Goal: Task Accomplishment & Management: Complete application form

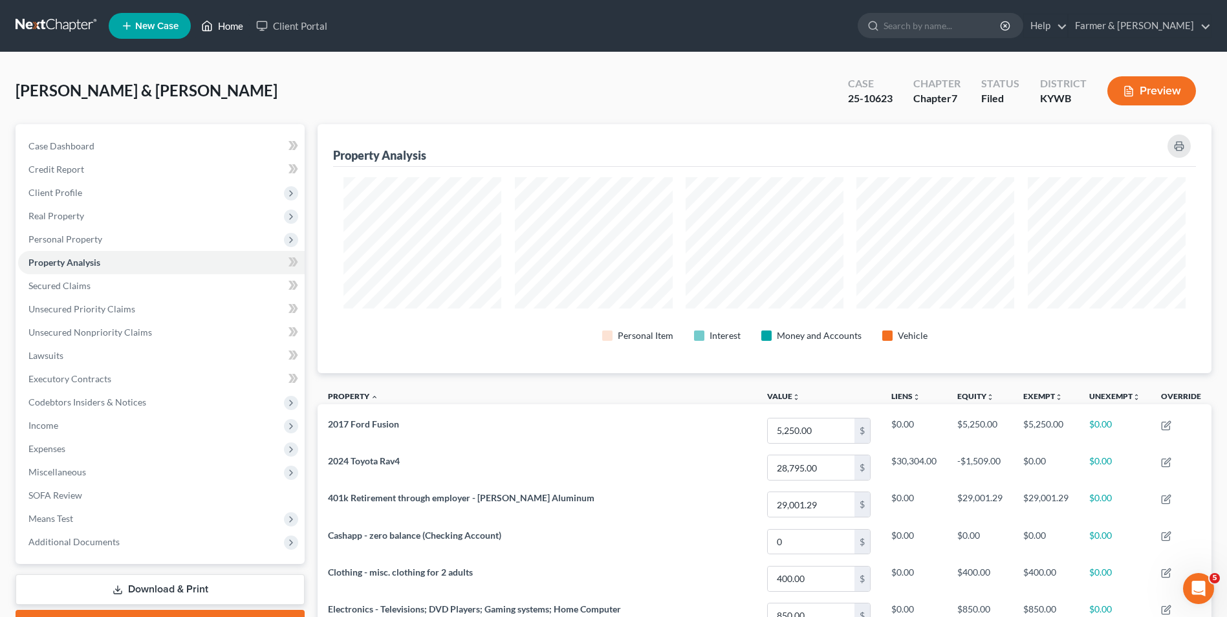
click at [225, 27] on link "Home" at bounding box center [222, 25] width 55 height 23
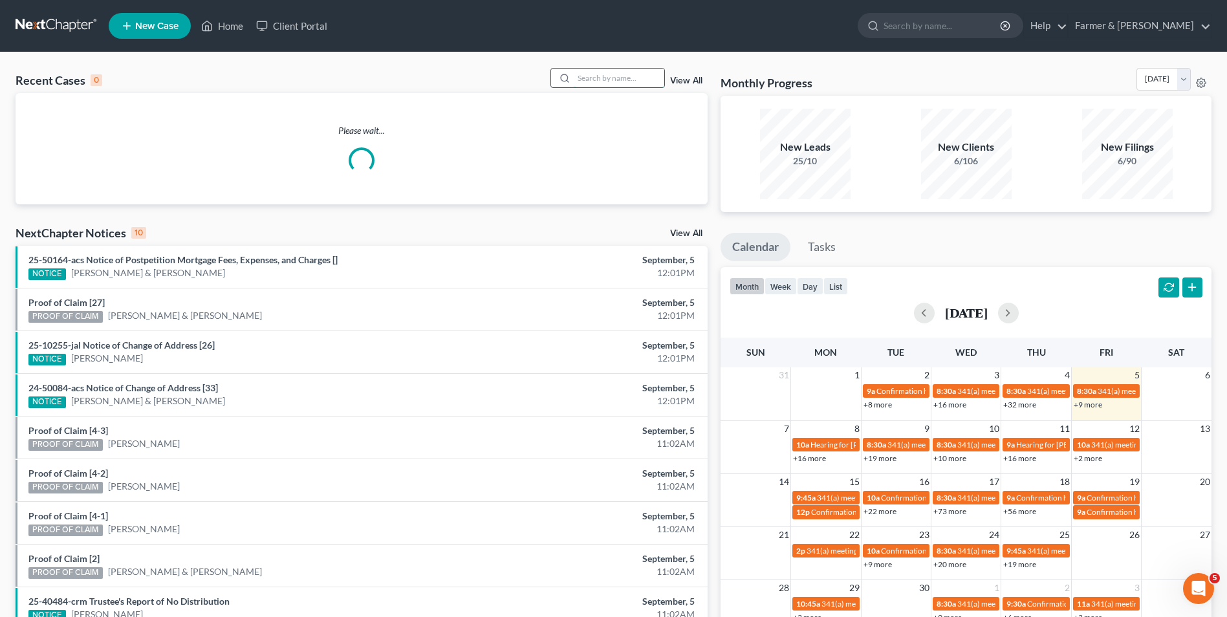
click at [609, 76] on input "search" at bounding box center [619, 78] width 91 height 19
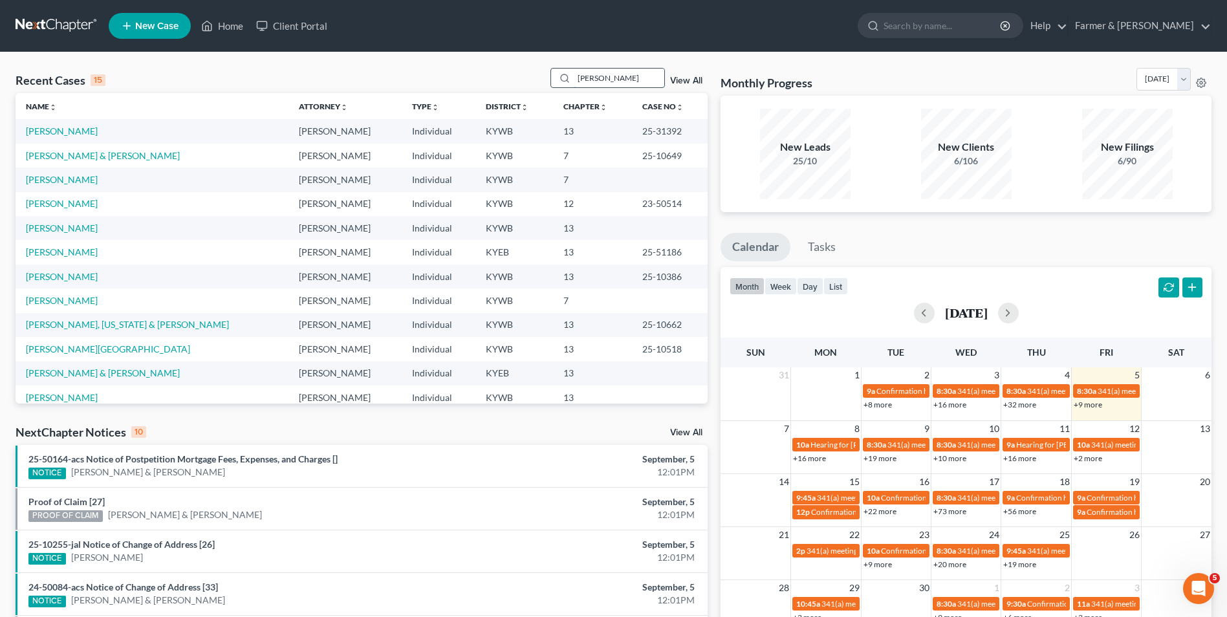
type input "[PERSON_NAME]"
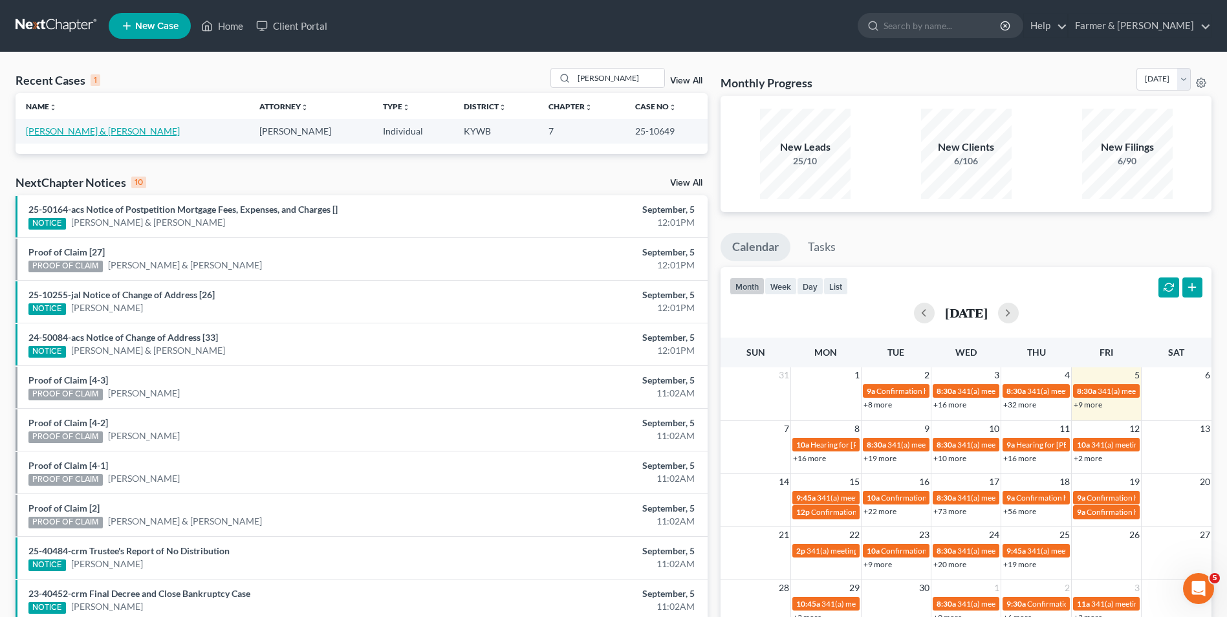
click at [97, 131] on link "[PERSON_NAME] & [PERSON_NAME]" at bounding box center [103, 130] width 154 height 11
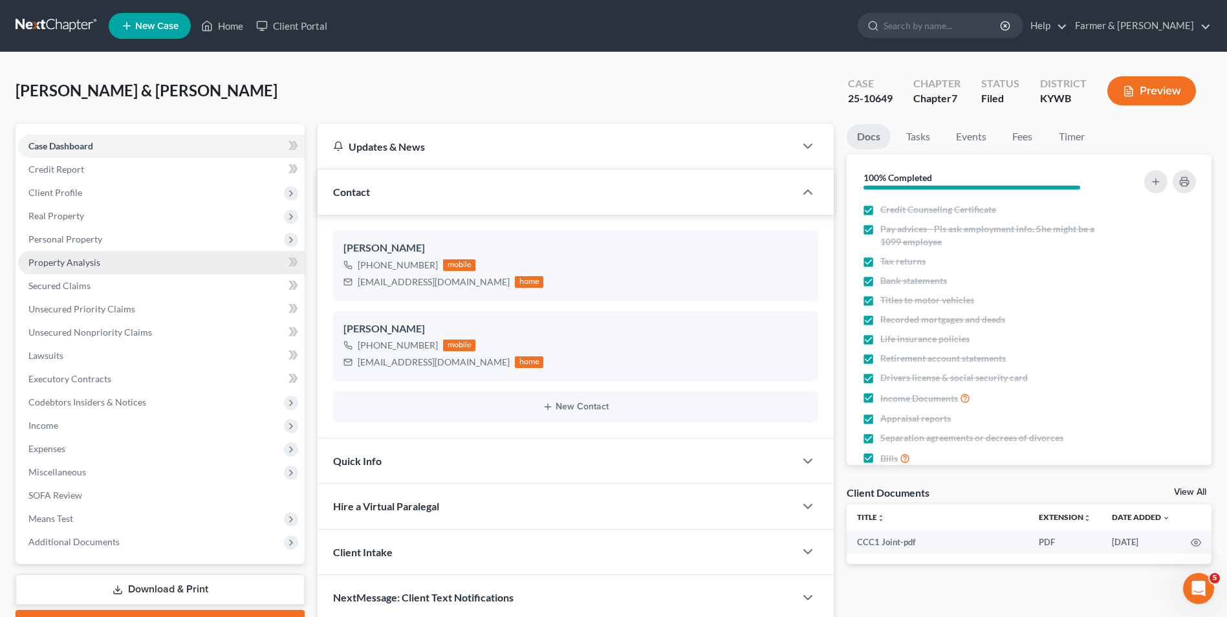
click at [79, 259] on span "Property Analysis" at bounding box center [64, 262] width 72 height 11
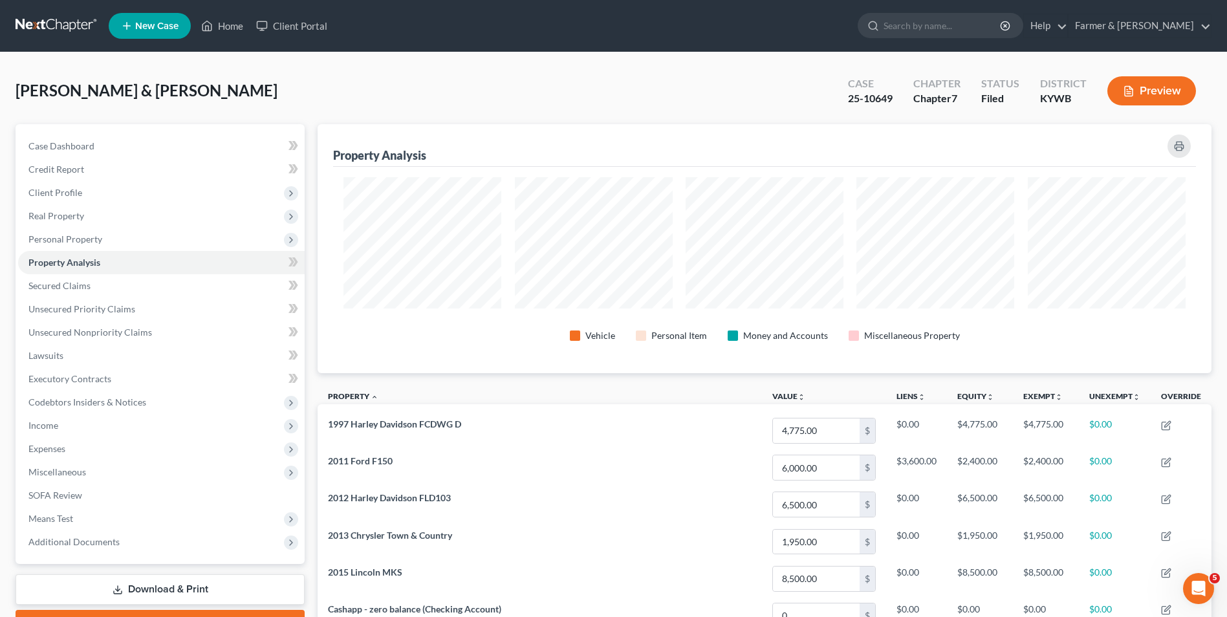
scroll to position [65, 0]
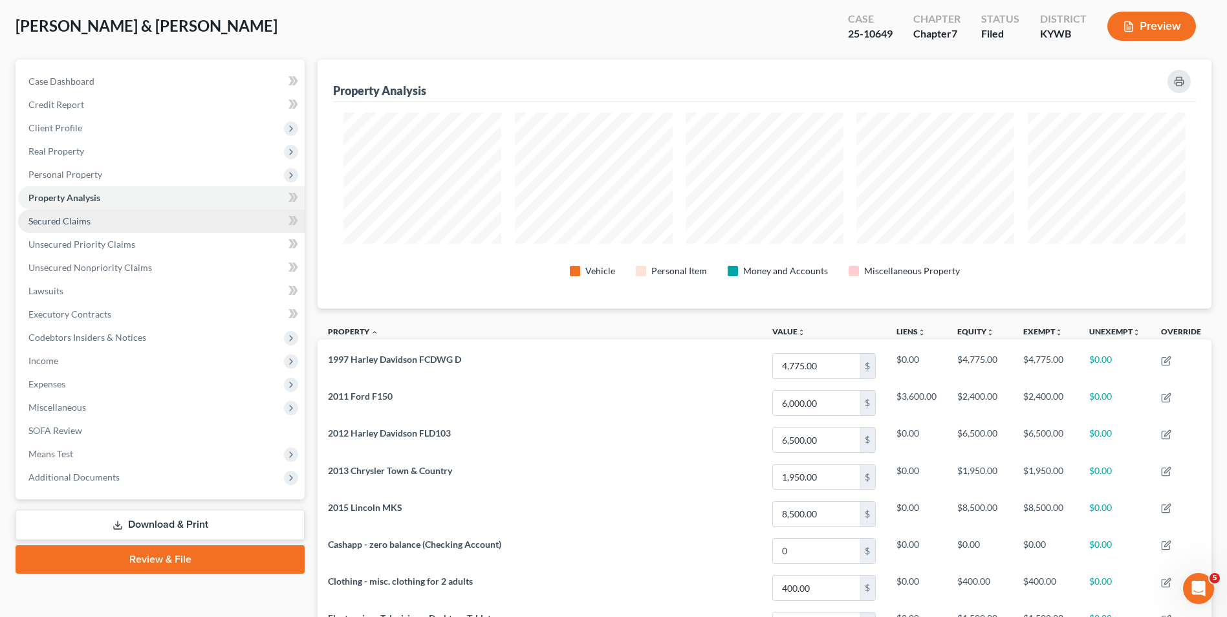
click at [75, 219] on span "Secured Claims" at bounding box center [59, 220] width 62 height 11
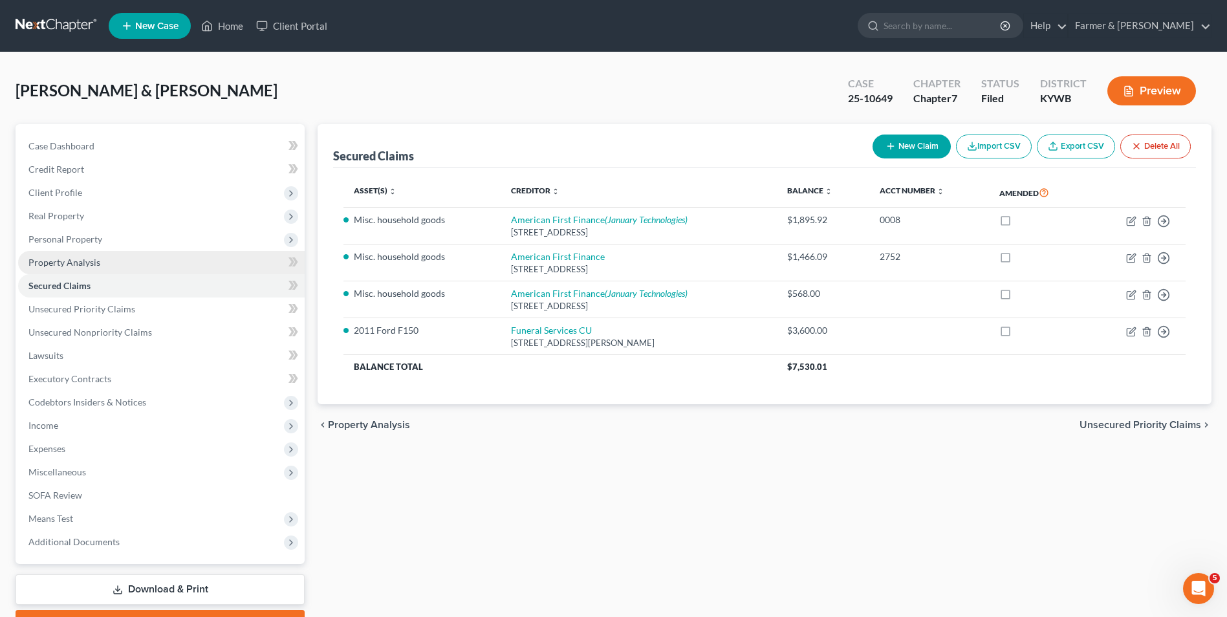
click at [90, 263] on span "Property Analysis" at bounding box center [64, 262] width 72 height 11
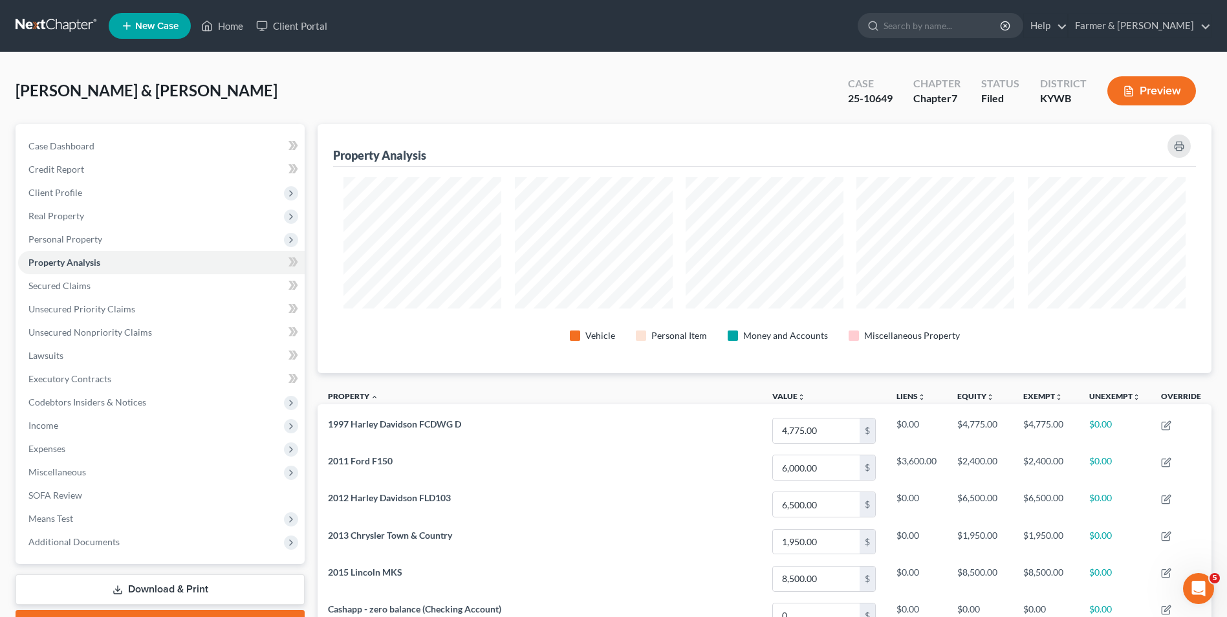
scroll to position [65, 0]
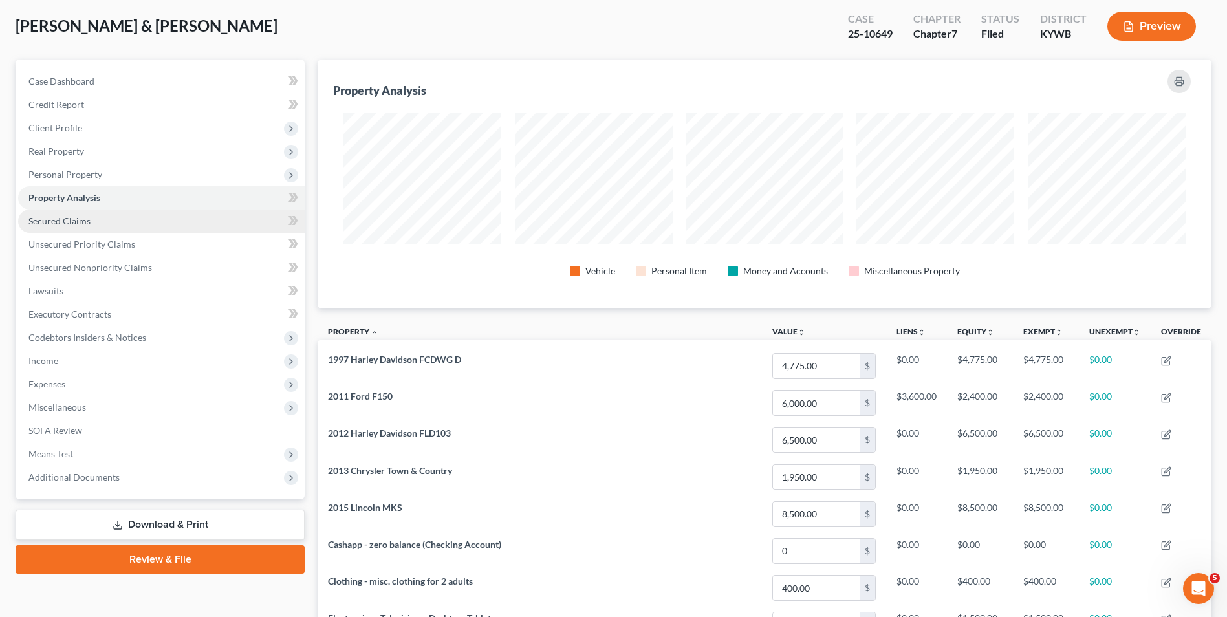
click at [87, 224] on span "Secured Claims" at bounding box center [59, 220] width 62 height 11
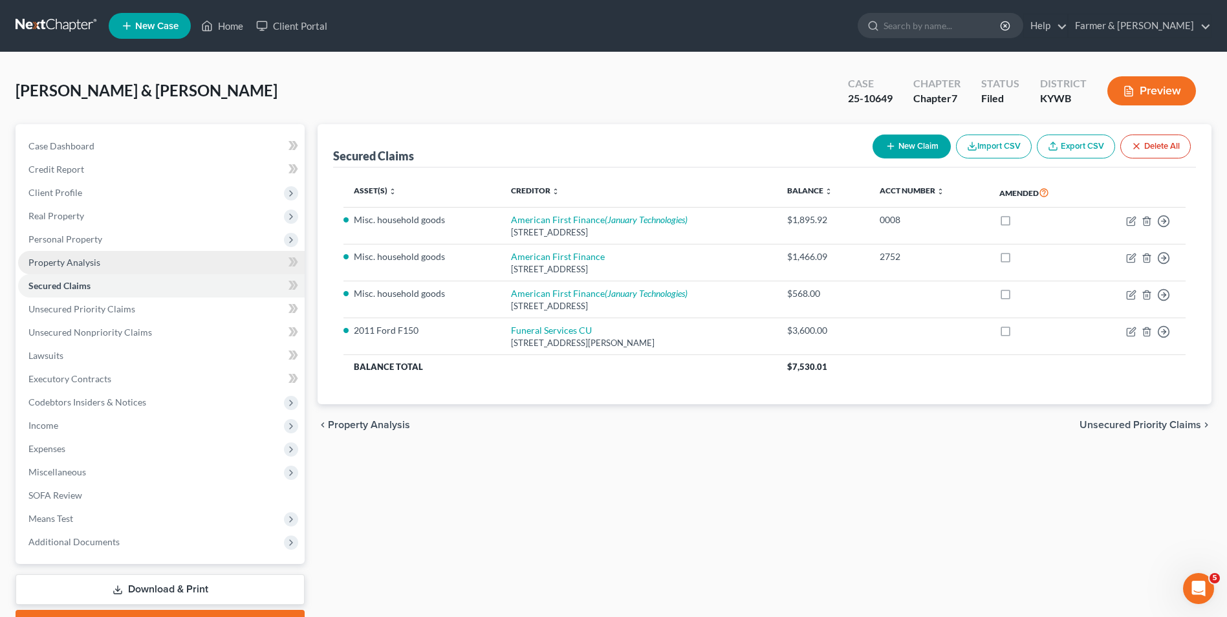
click at [73, 257] on span "Property Analysis" at bounding box center [64, 262] width 72 height 11
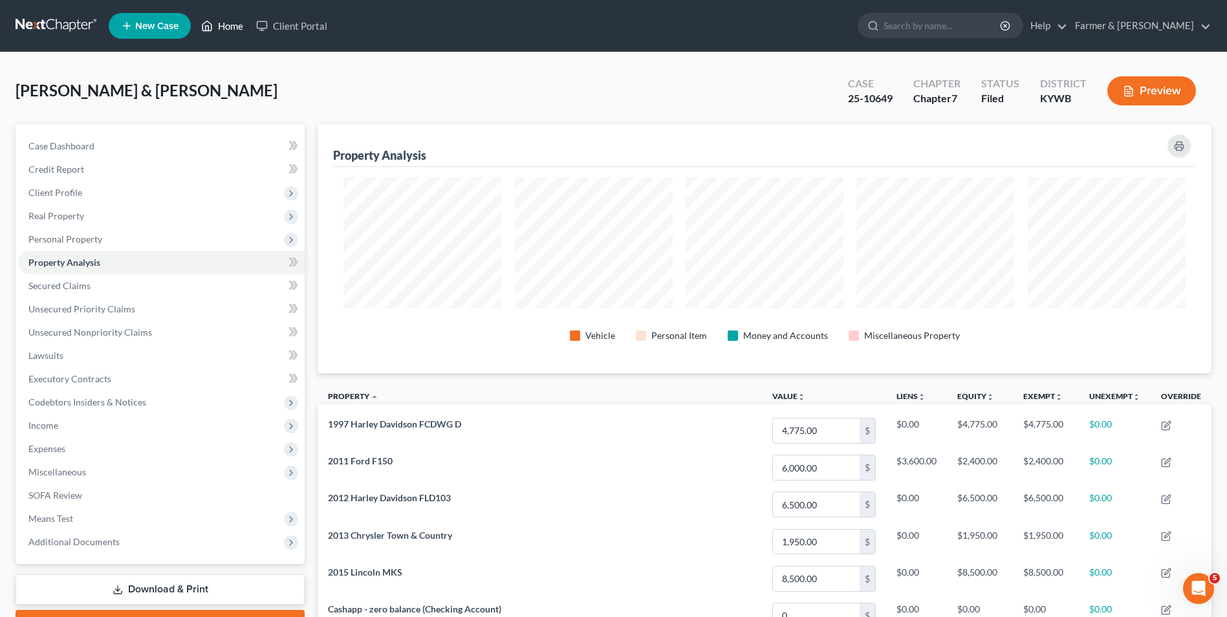
click at [220, 30] on link "Home" at bounding box center [222, 25] width 55 height 23
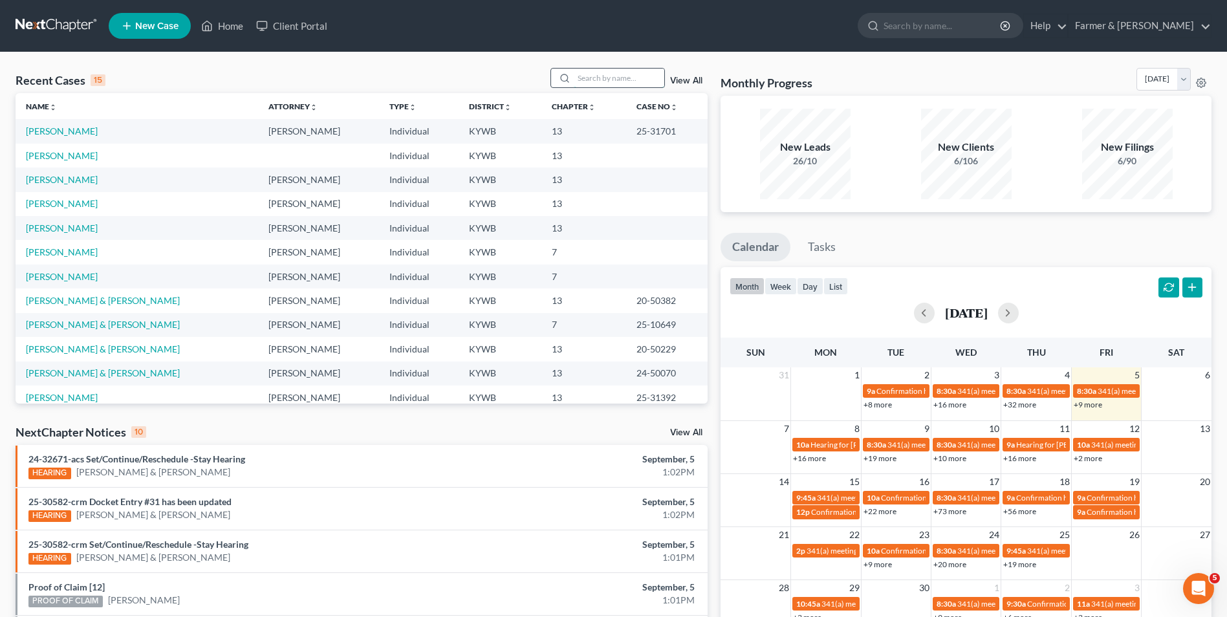
click at [602, 78] on input "search" at bounding box center [619, 78] width 91 height 19
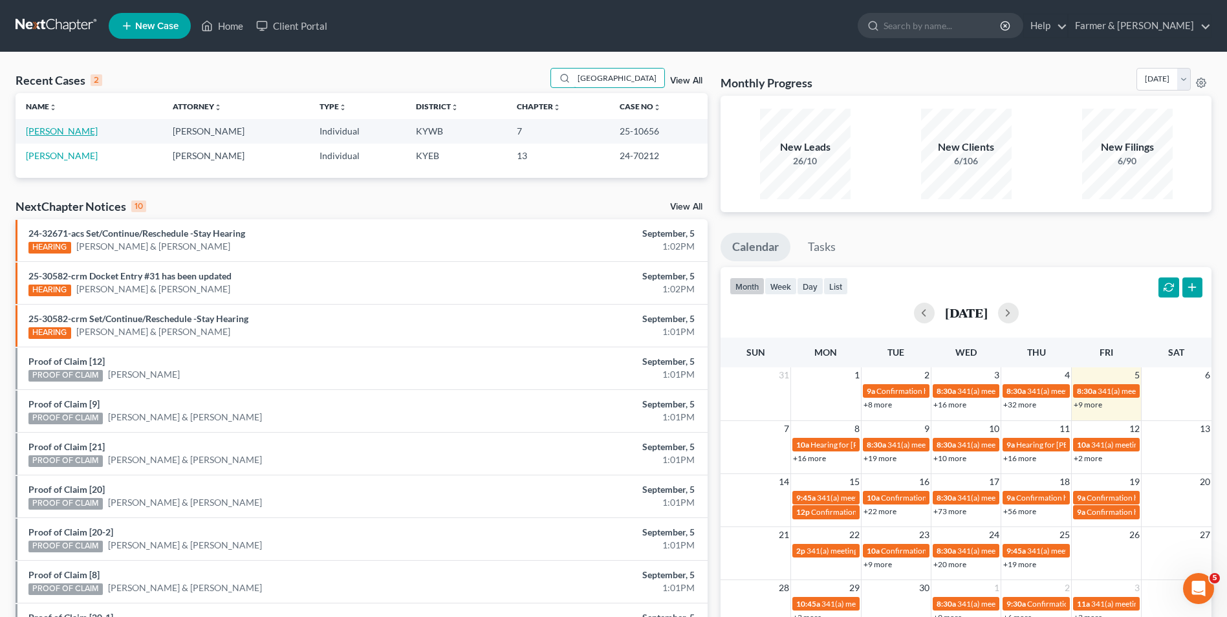
type input "[GEOGRAPHIC_DATA]"
click at [66, 131] on link "[PERSON_NAME]" at bounding box center [62, 130] width 72 height 11
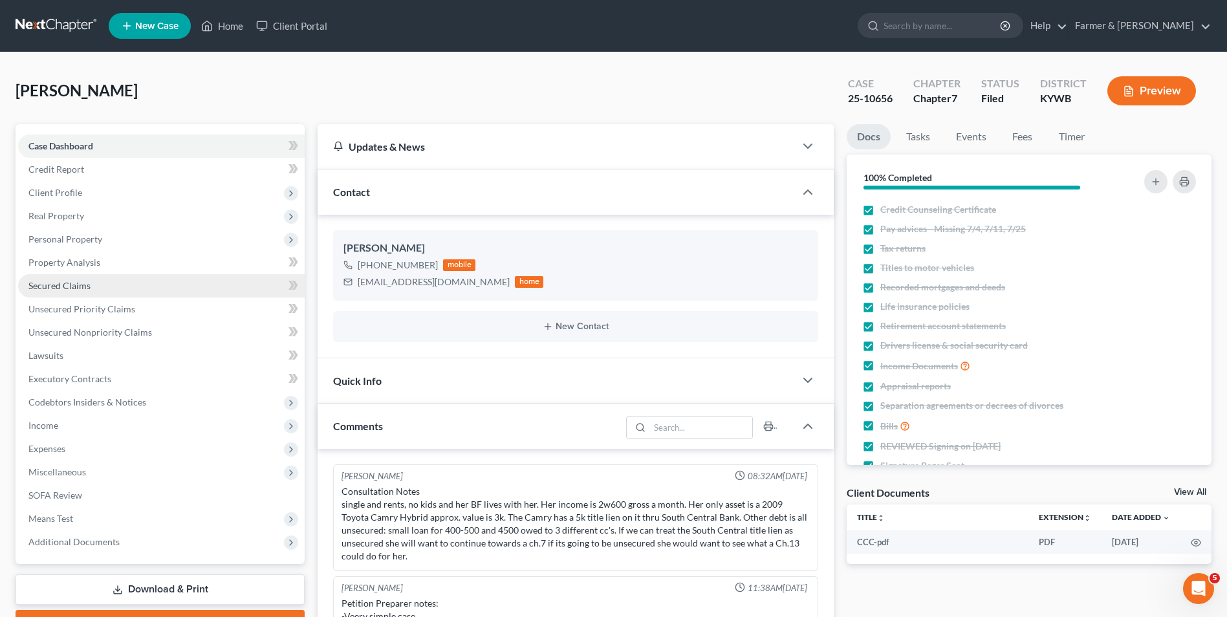
click at [102, 287] on link "Secured Claims" at bounding box center [161, 285] width 287 height 23
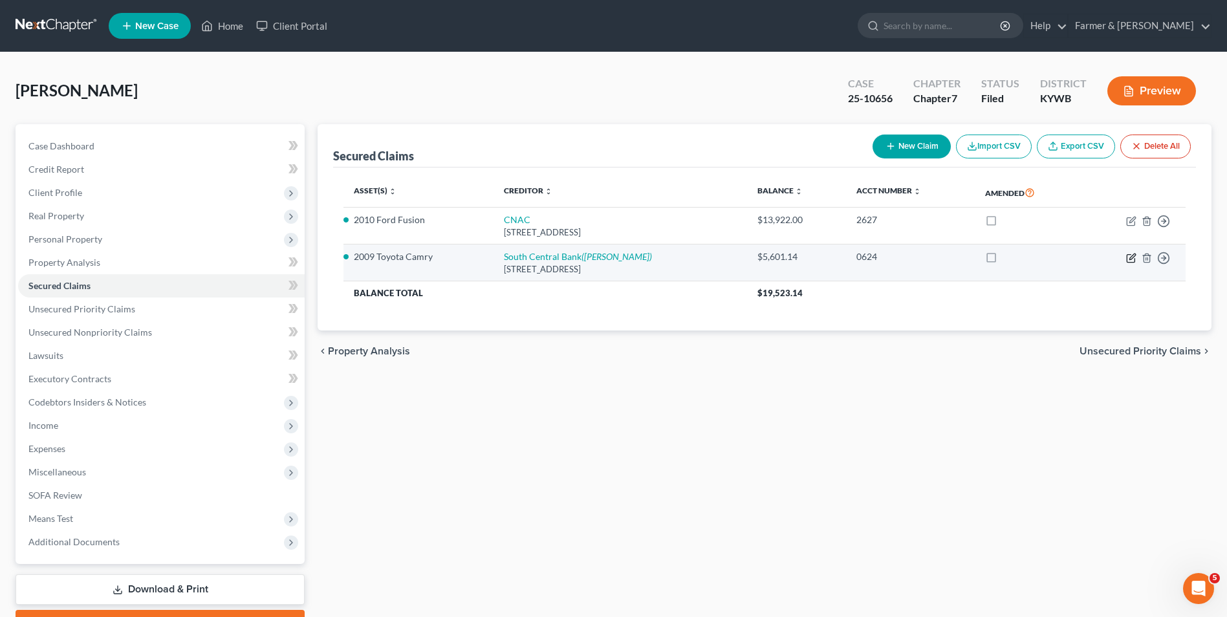
click at [1132, 257] on icon "button" at bounding box center [1131, 258] width 10 height 10
select select "18"
select select "0"
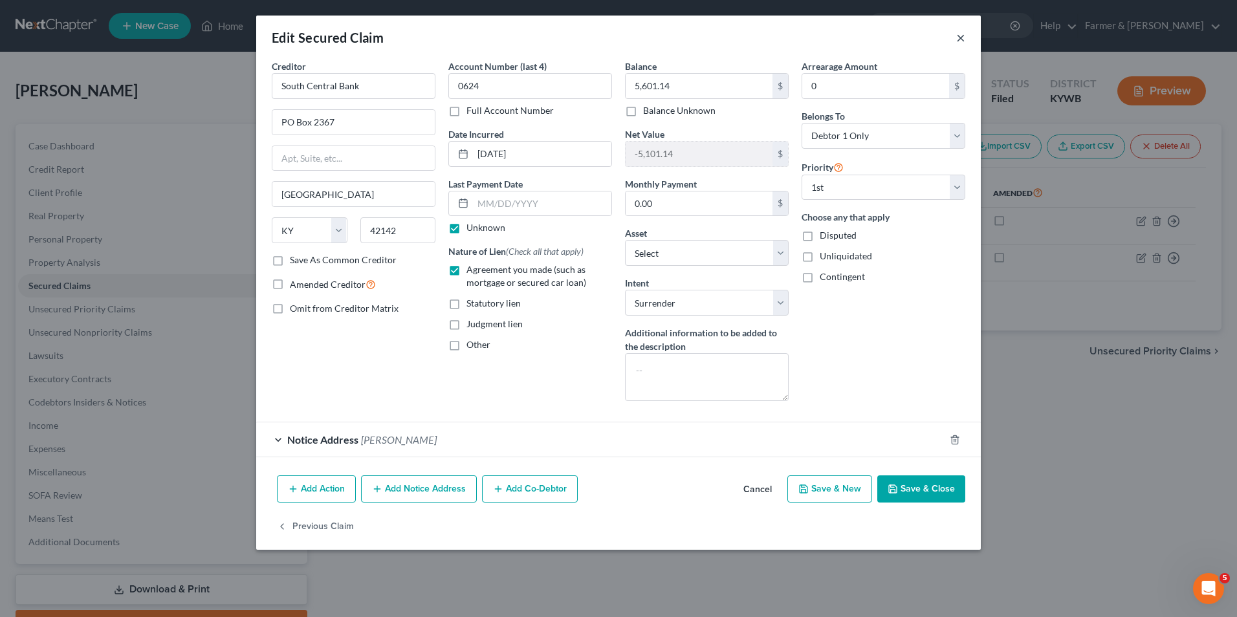
click at [960, 38] on button "×" at bounding box center [960, 38] width 9 height 16
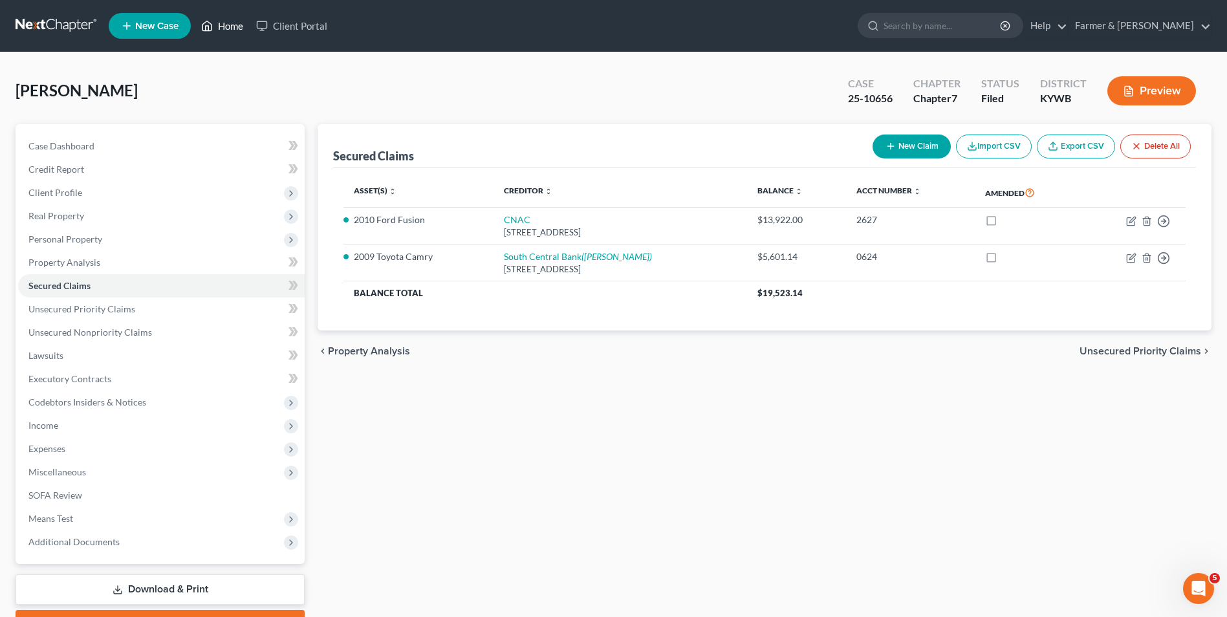
click at [240, 27] on link "Home" at bounding box center [222, 25] width 55 height 23
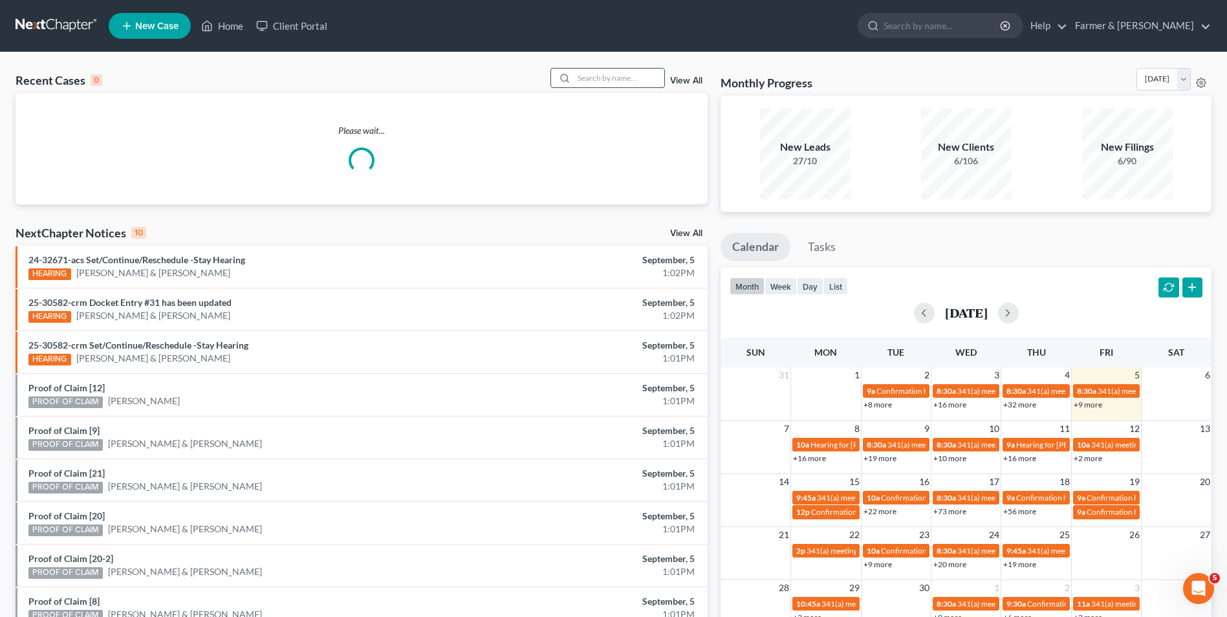
click at [596, 80] on input "search" at bounding box center [619, 78] width 91 height 19
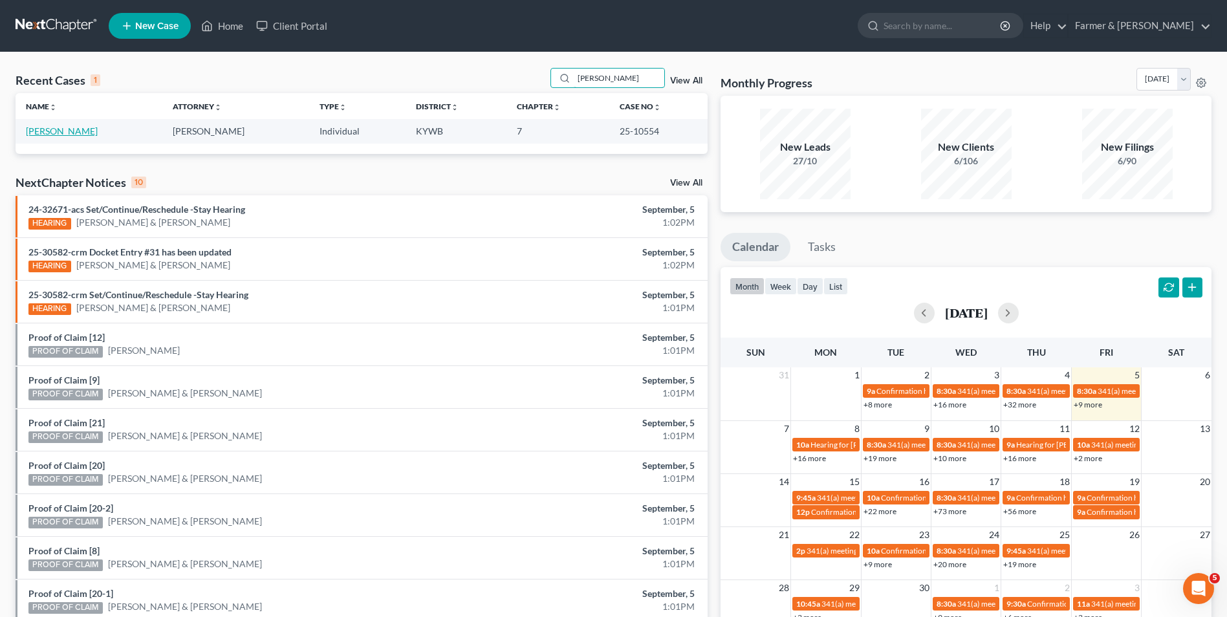
type input "[PERSON_NAME]"
click at [48, 126] on link "[PERSON_NAME]" at bounding box center [62, 130] width 72 height 11
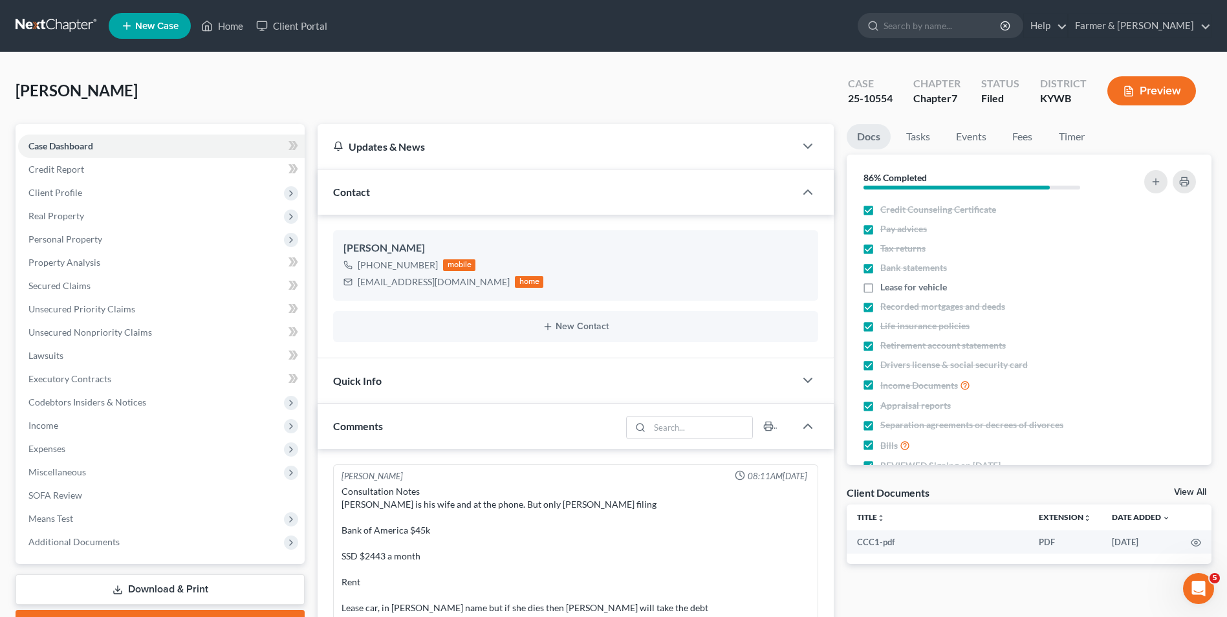
scroll to position [226, 0]
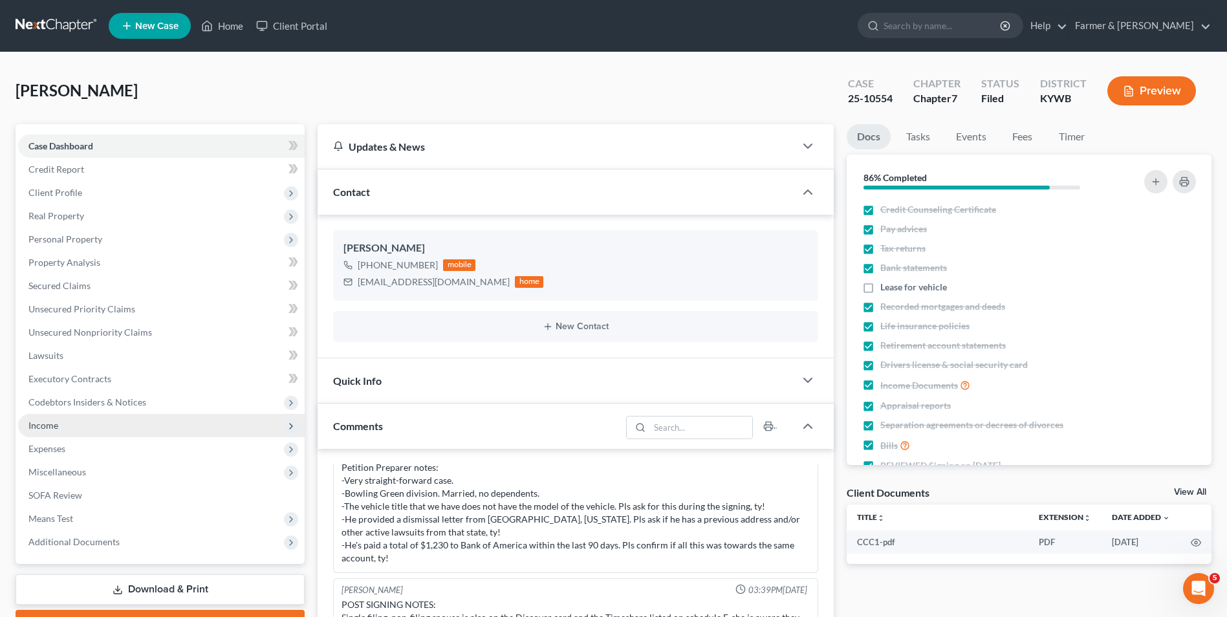
click at [122, 429] on span "Income" at bounding box center [161, 425] width 287 height 23
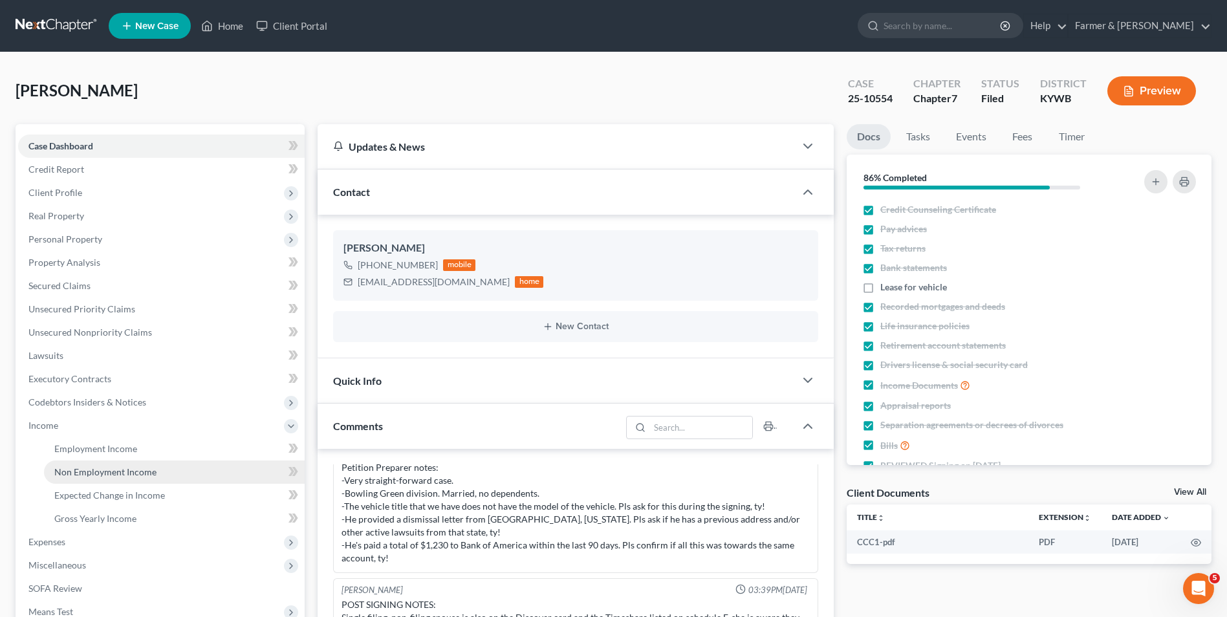
click at [119, 475] on span "Non Employment Income" at bounding box center [105, 471] width 102 height 11
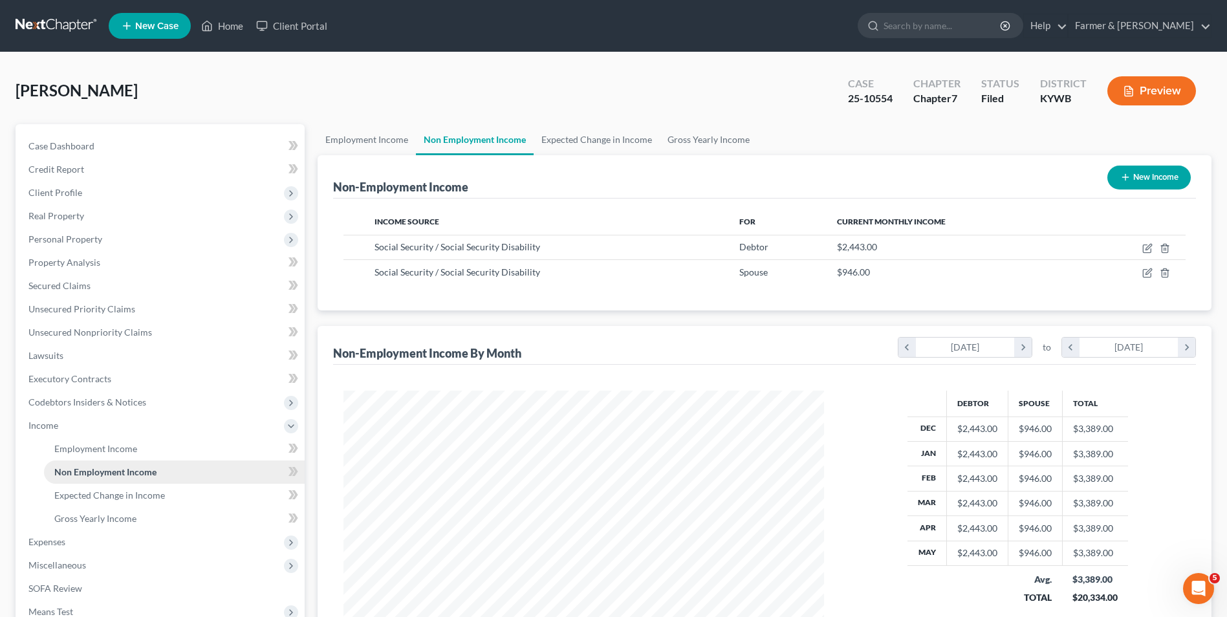
scroll to position [240, 506]
click at [74, 338] on link "Unsecured Nonpriority Claims" at bounding box center [161, 332] width 287 height 23
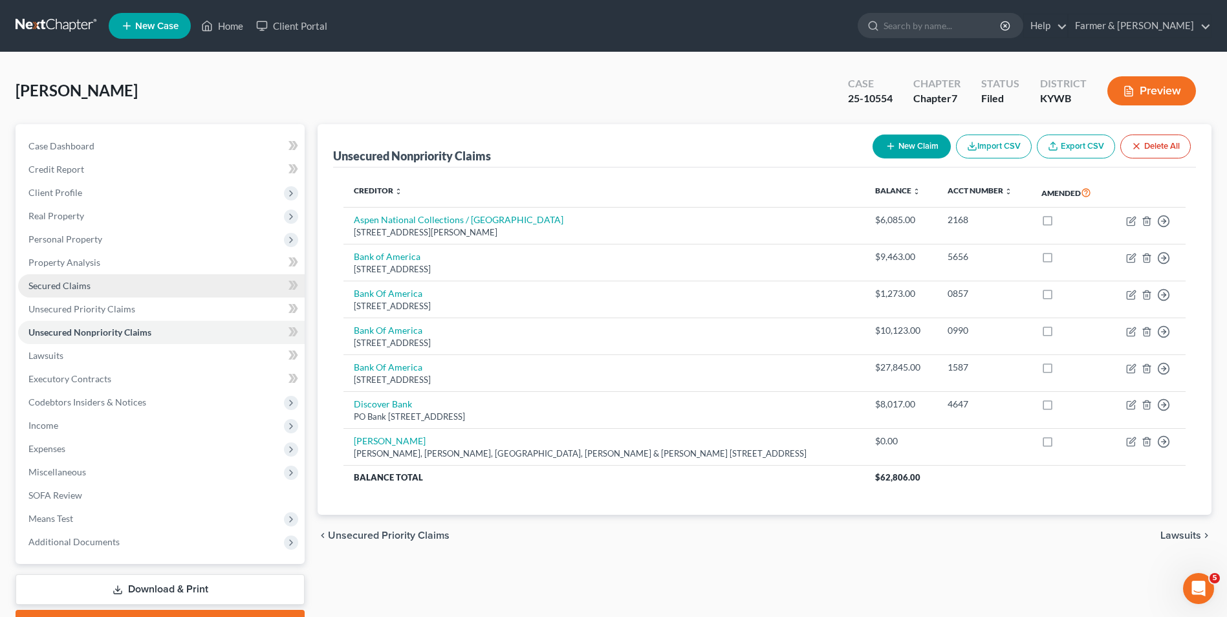
click at [83, 285] on span "Secured Claims" at bounding box center [59, 285] width 62 height 11
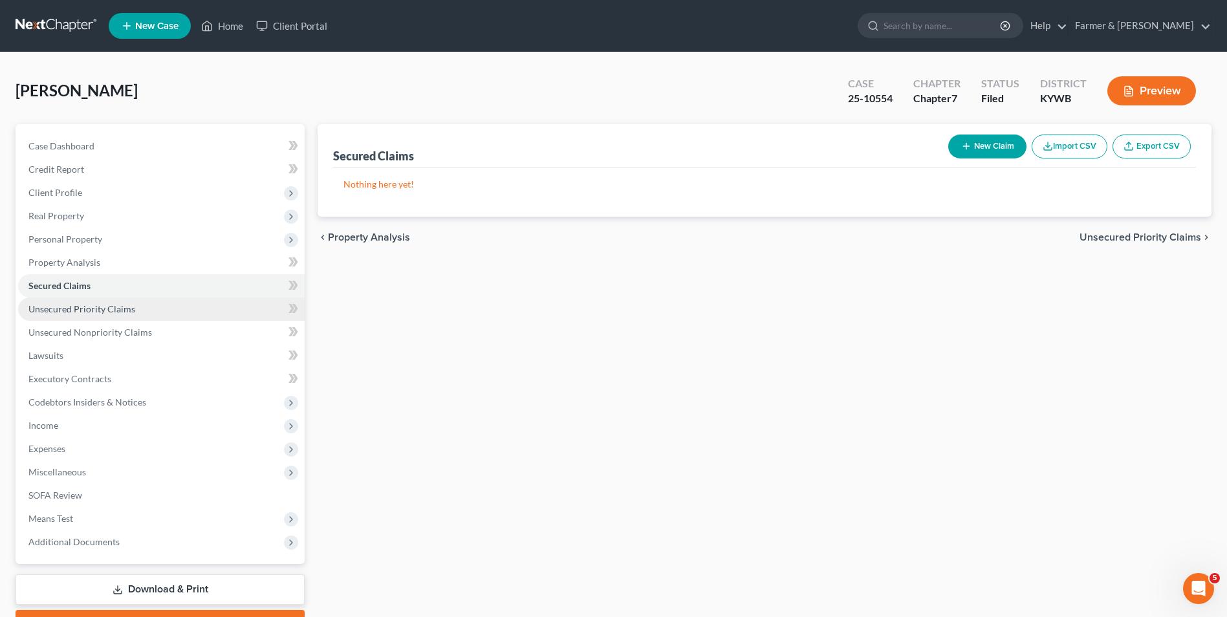
click at [80, 312] on span "Unsecured Priority Claims" at bounding box center [81, 308] width 107 height 11
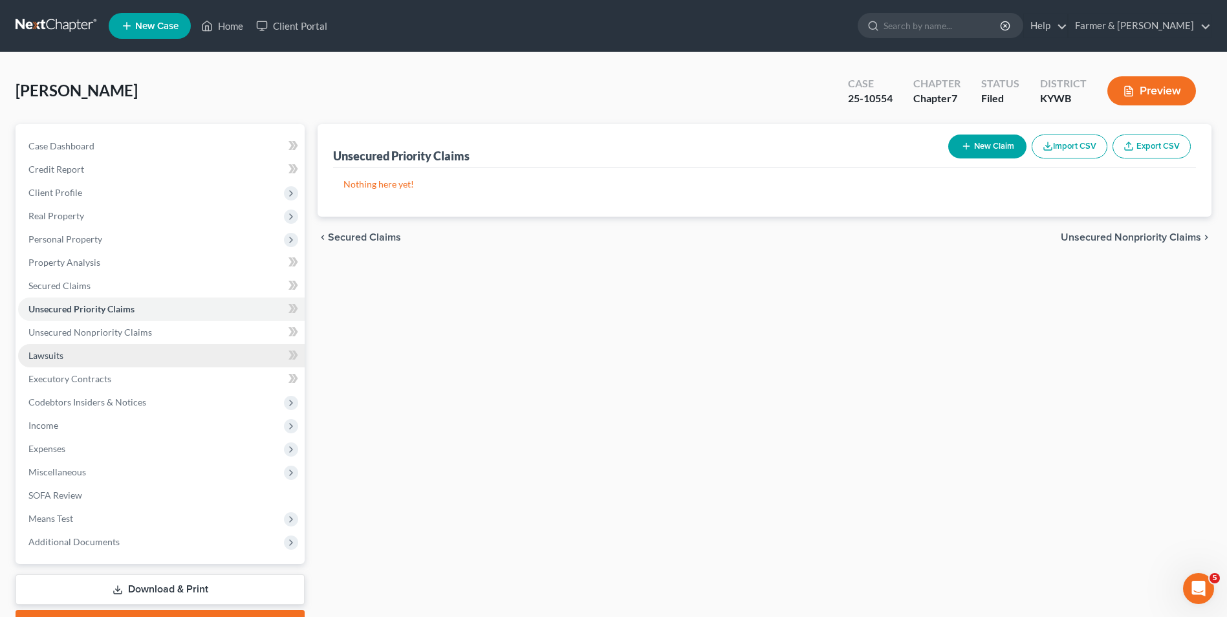
click at [96, 358] on link "Lawsuits" at bounding box center [161, 355] width 287 height 23
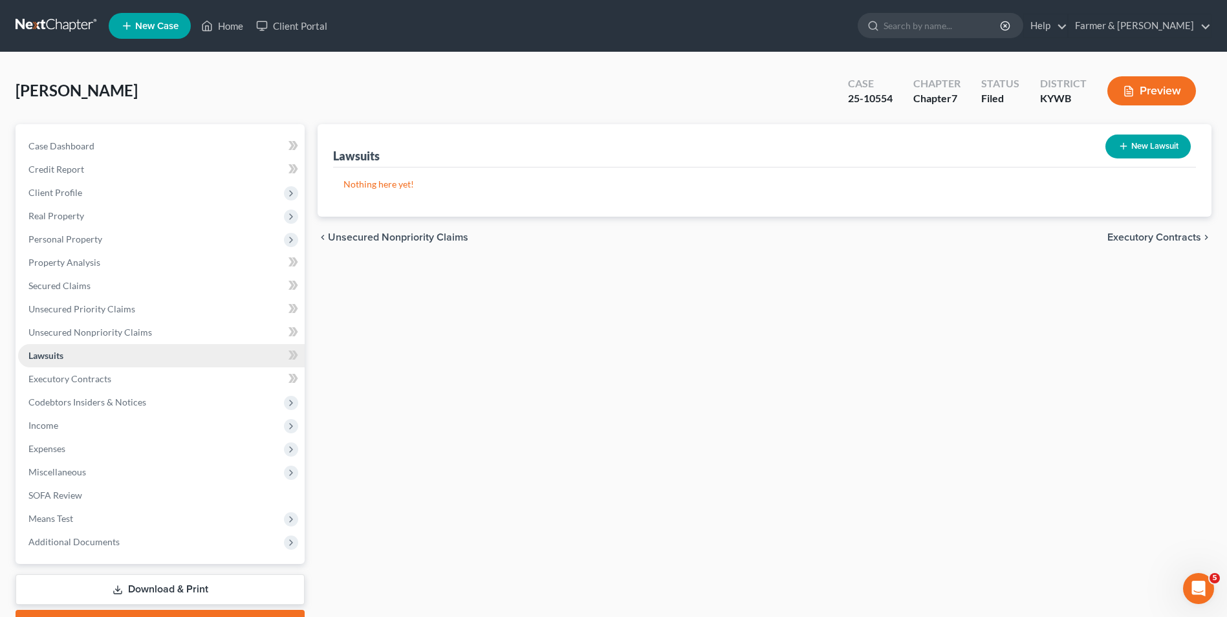
scroll to position [71, 0]
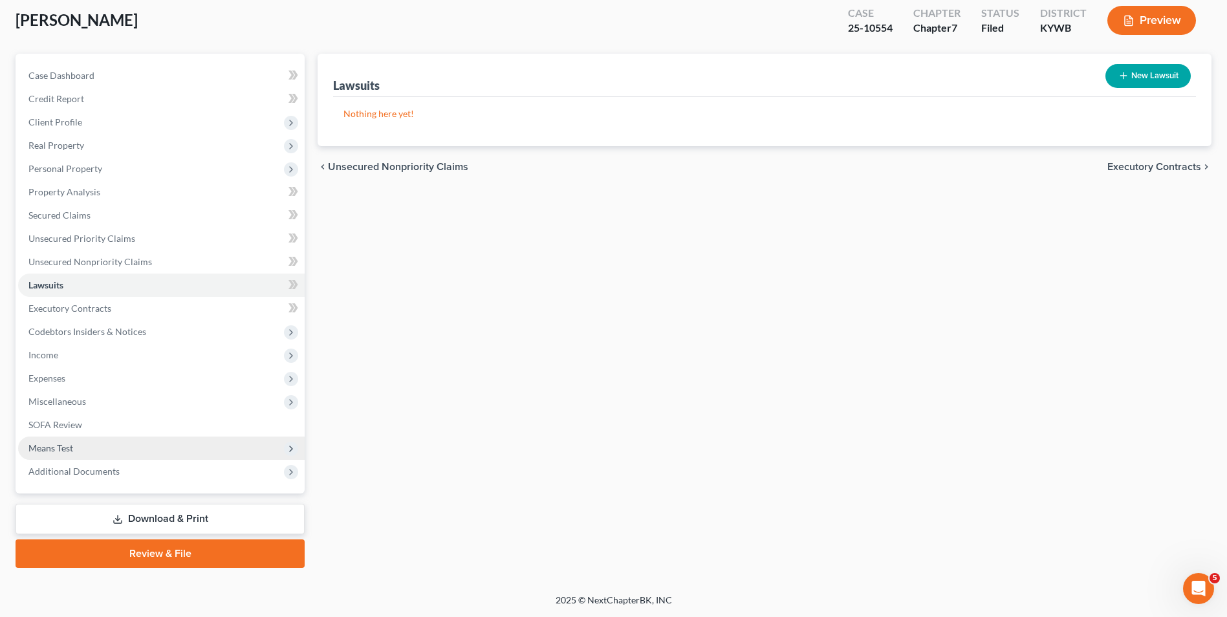
click at [76, 451] on span "Means Test" at bounding box center [161, 448] width 287 height 23
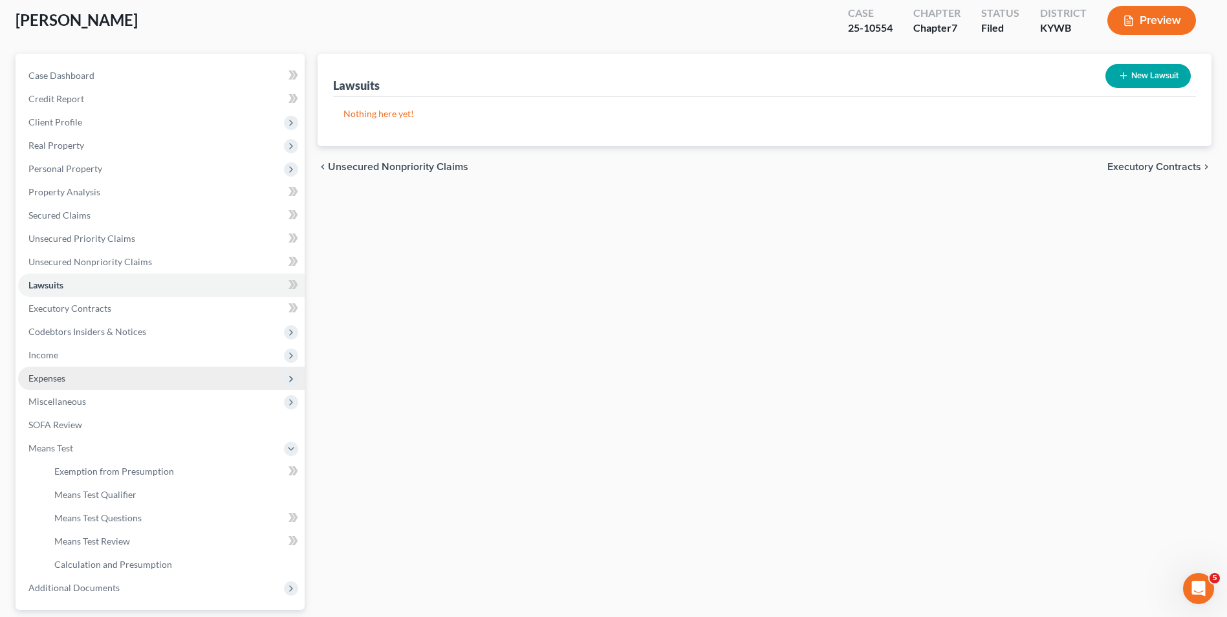
click at [78, 384] on span "Expenses" at bounding box center [161, 378] width 287 height 23
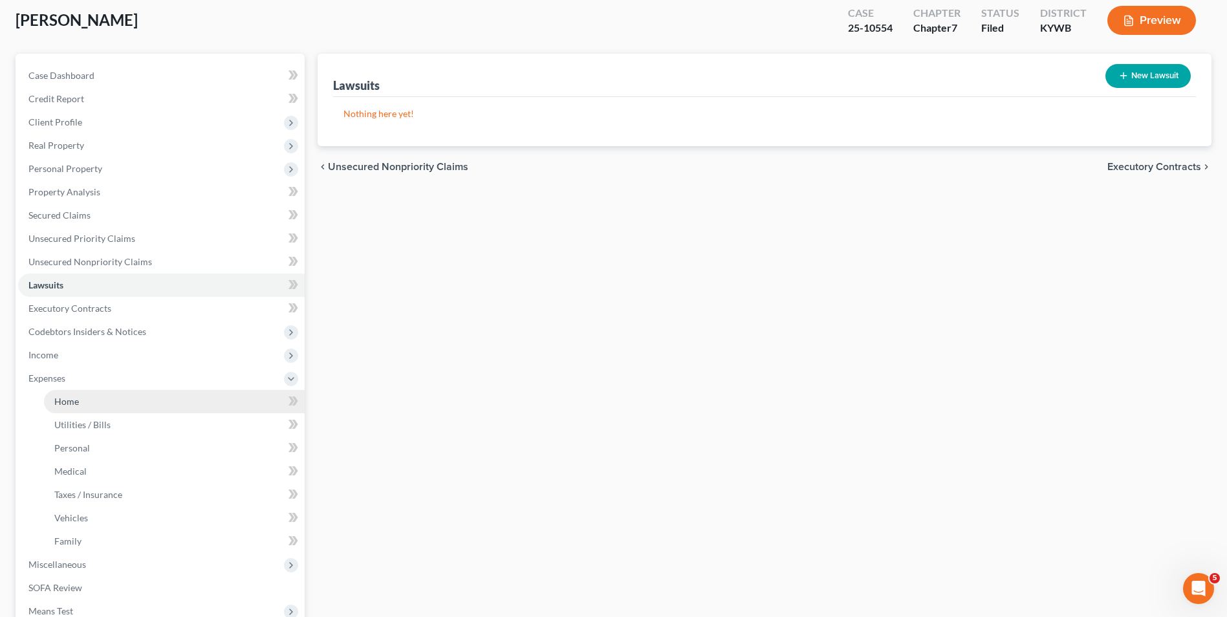
click at [78, 408] on link "Home" at bounding box center [174, 401] width 261 height 23
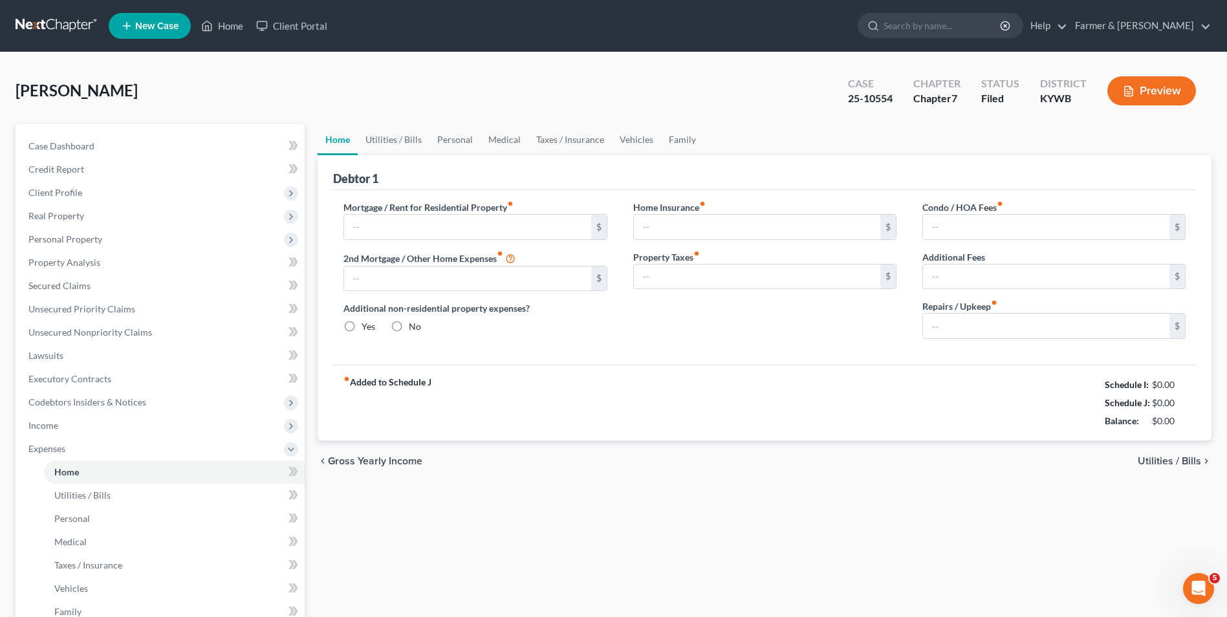
type input "1,074.00"
type input "0.00"
radio input "true"
type input "0.00"
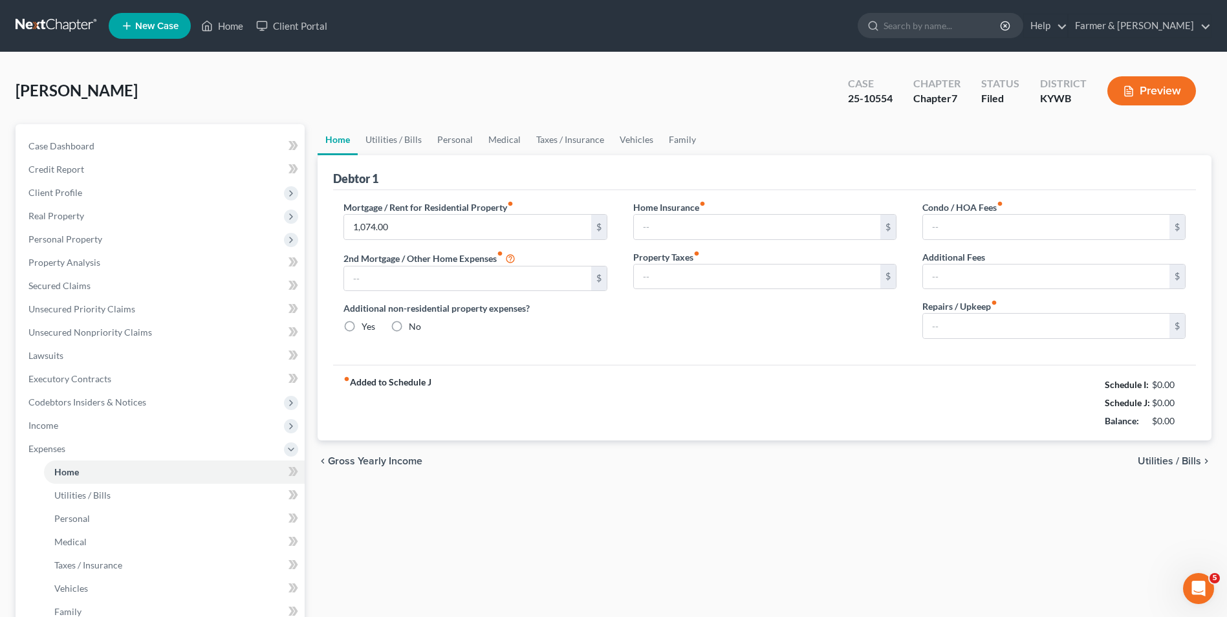
type input "0.00"
type input "50.00"
